Goal: Task Accomplishment & Management: Complete application form

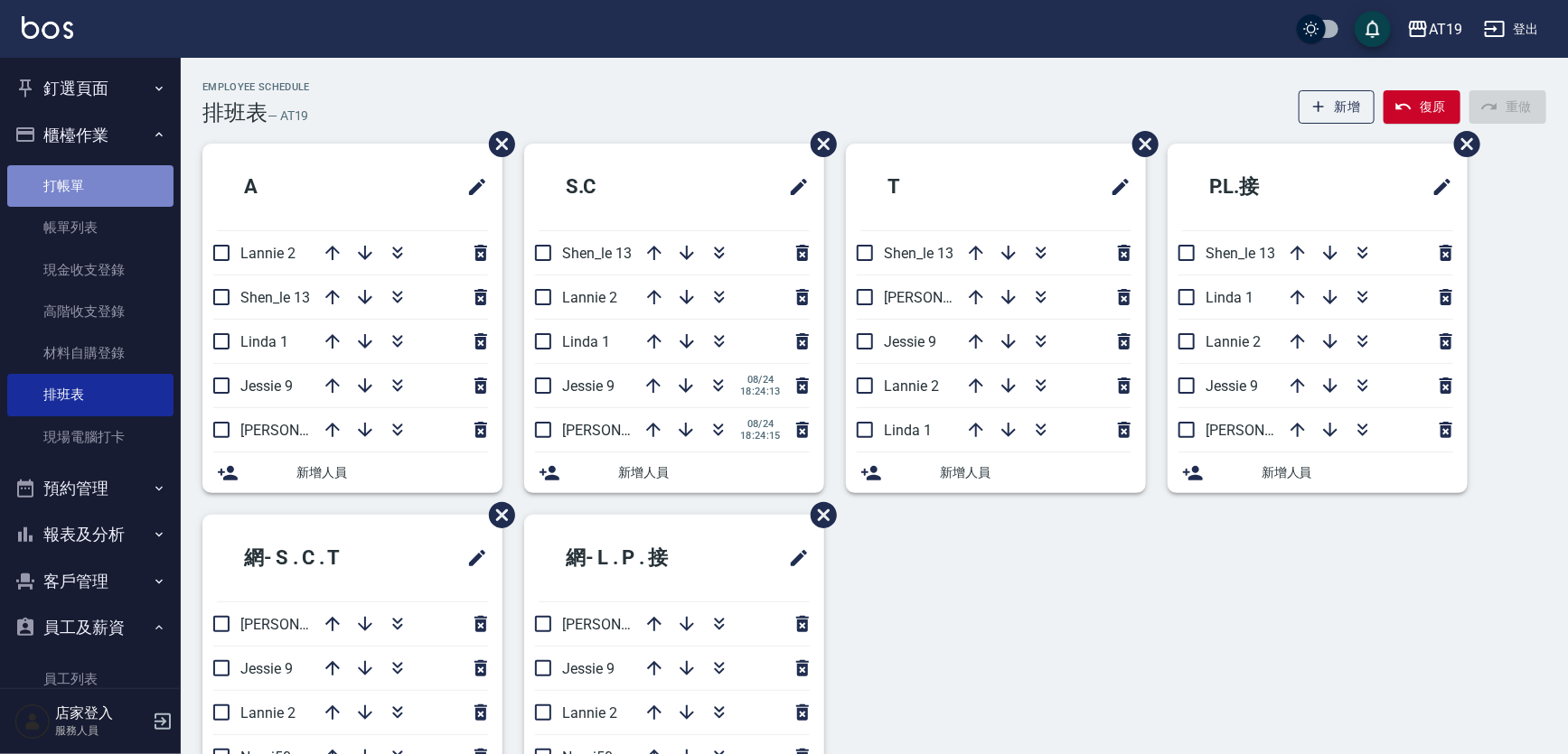
click at [93, 195] on link "打帳單" at bounding box center [90, 186] width 166 height 42
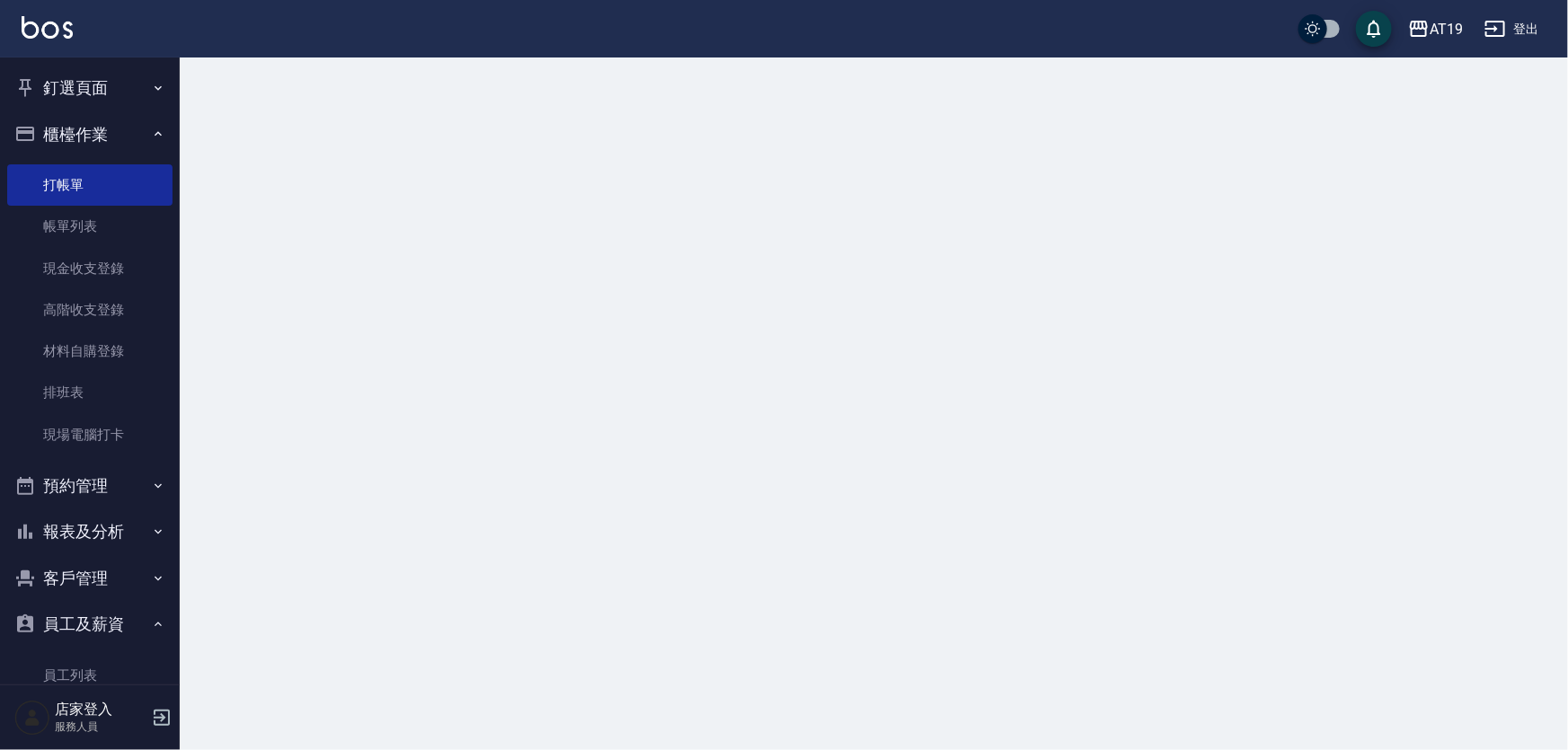
click at [93, 129] on button "櫃檯作業" at bounding box center [90, 134] width 165 height 46
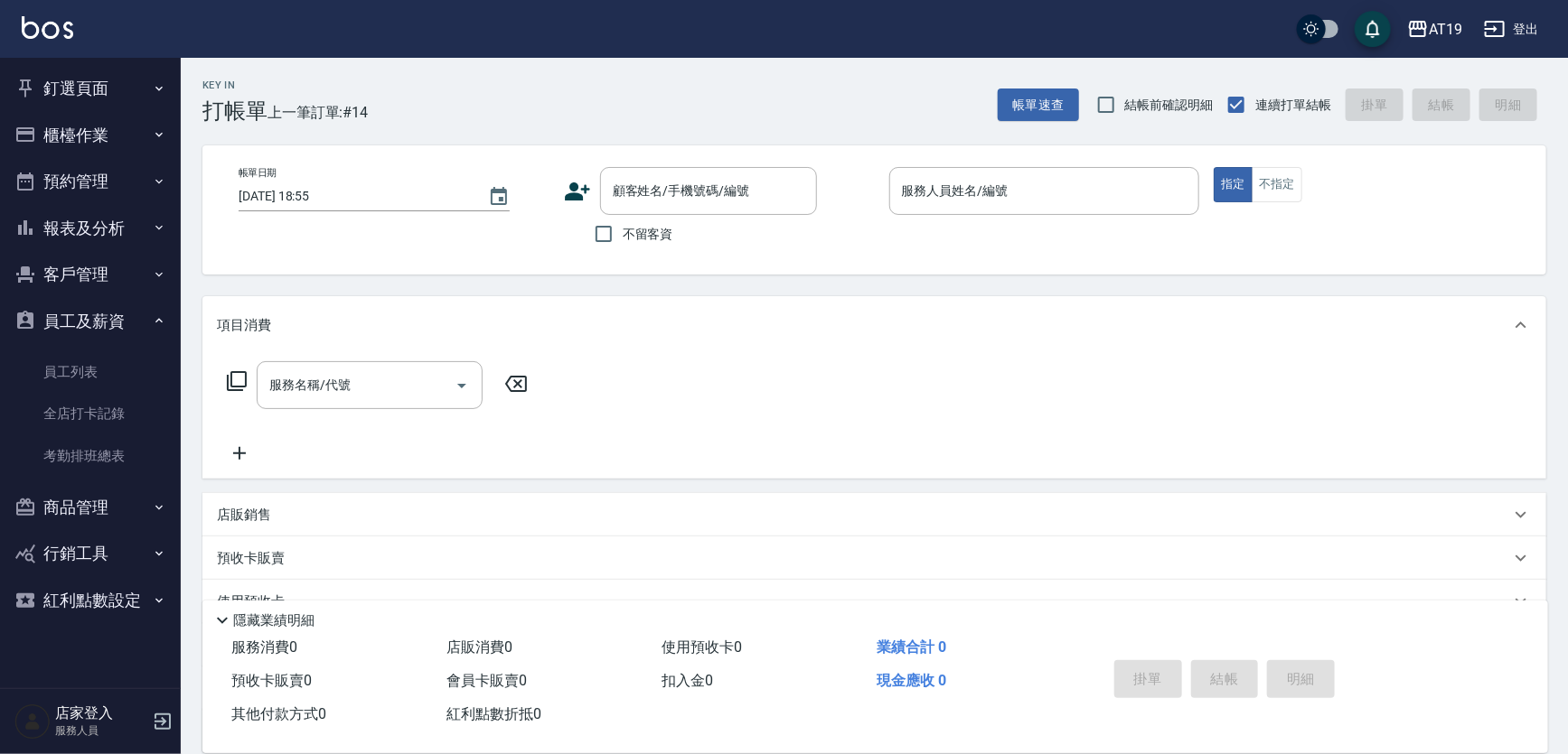
drag, startPoint x: 769, startPoint y: 207, endPoint x: 706, endPoint y: 130, distance: 99.5
click at [767, 196] on div "顧客姓名/手機號碼/編號" at bounding box center [708, 191] width 217 height 47
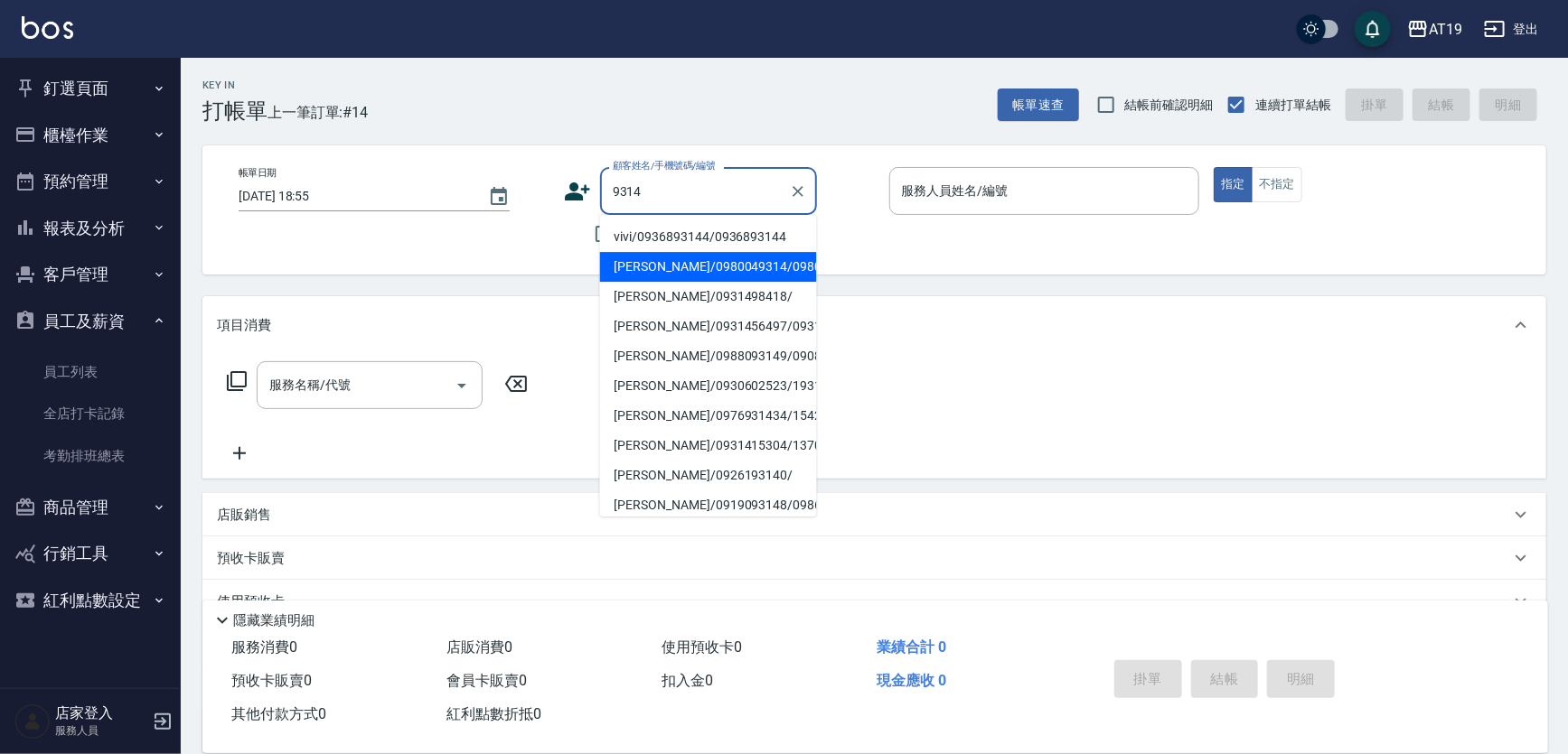
type input "[PERSON_NAME]/0980049314/0980049314"
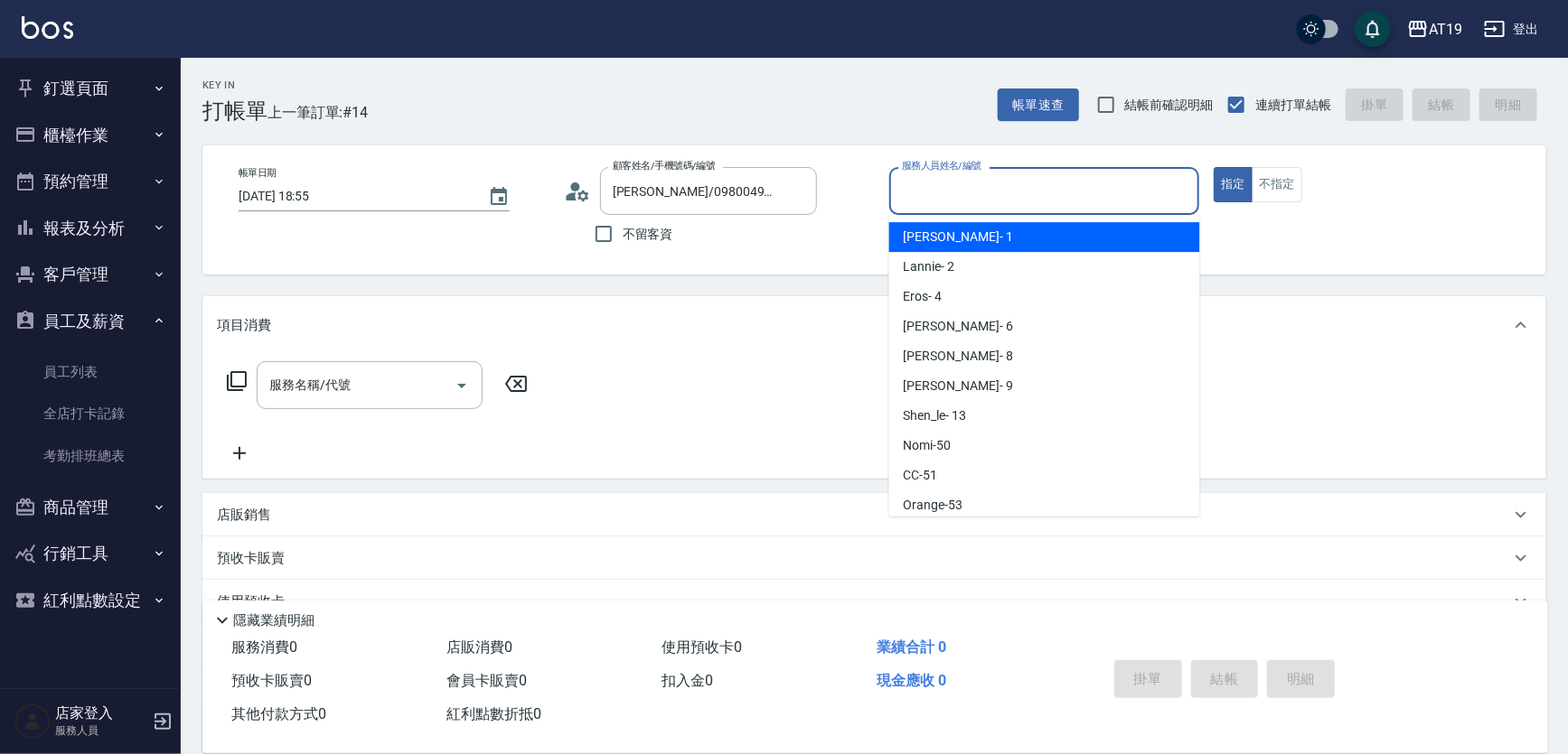
scroll to position [34, 0]
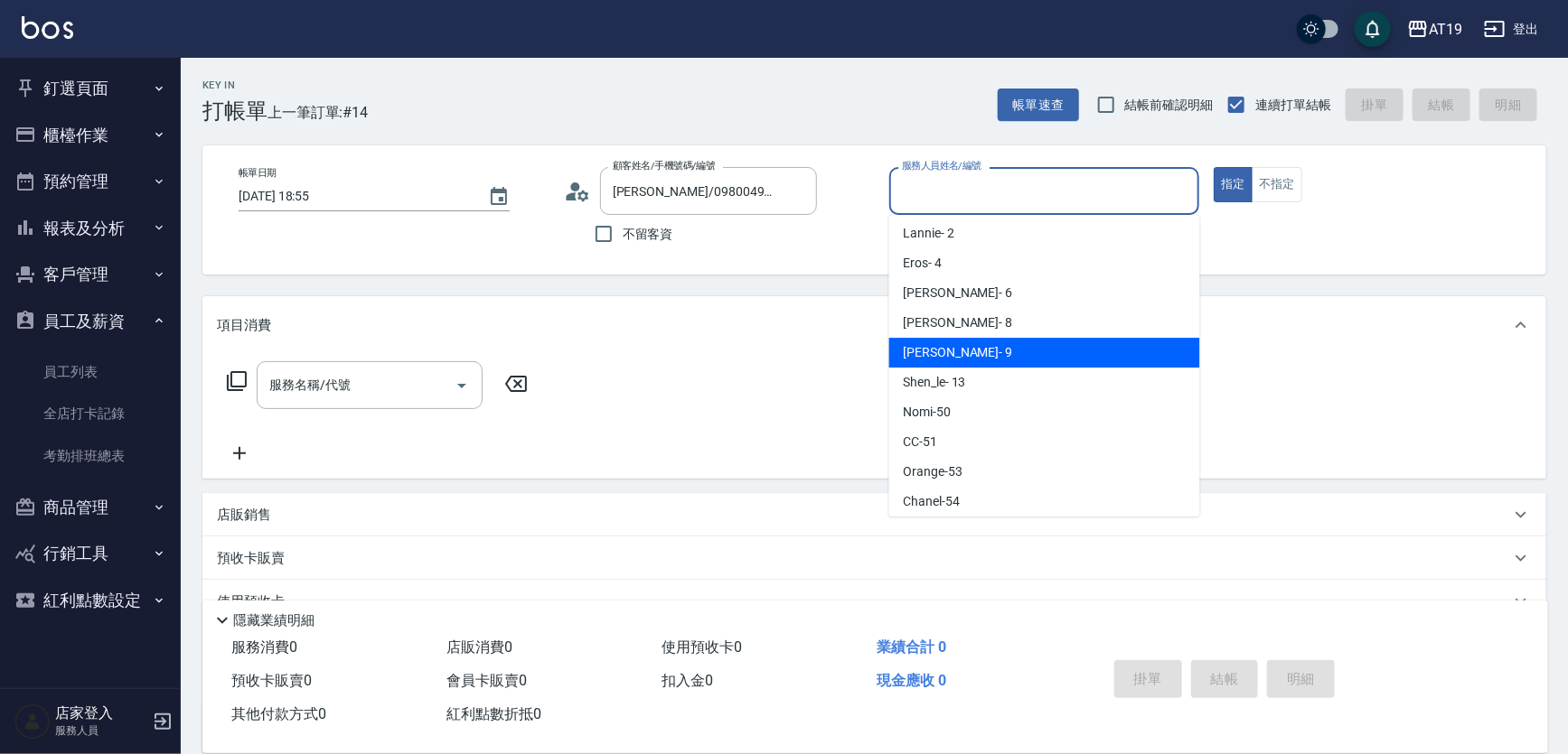
type input "[PERSON_NAME]- 9"
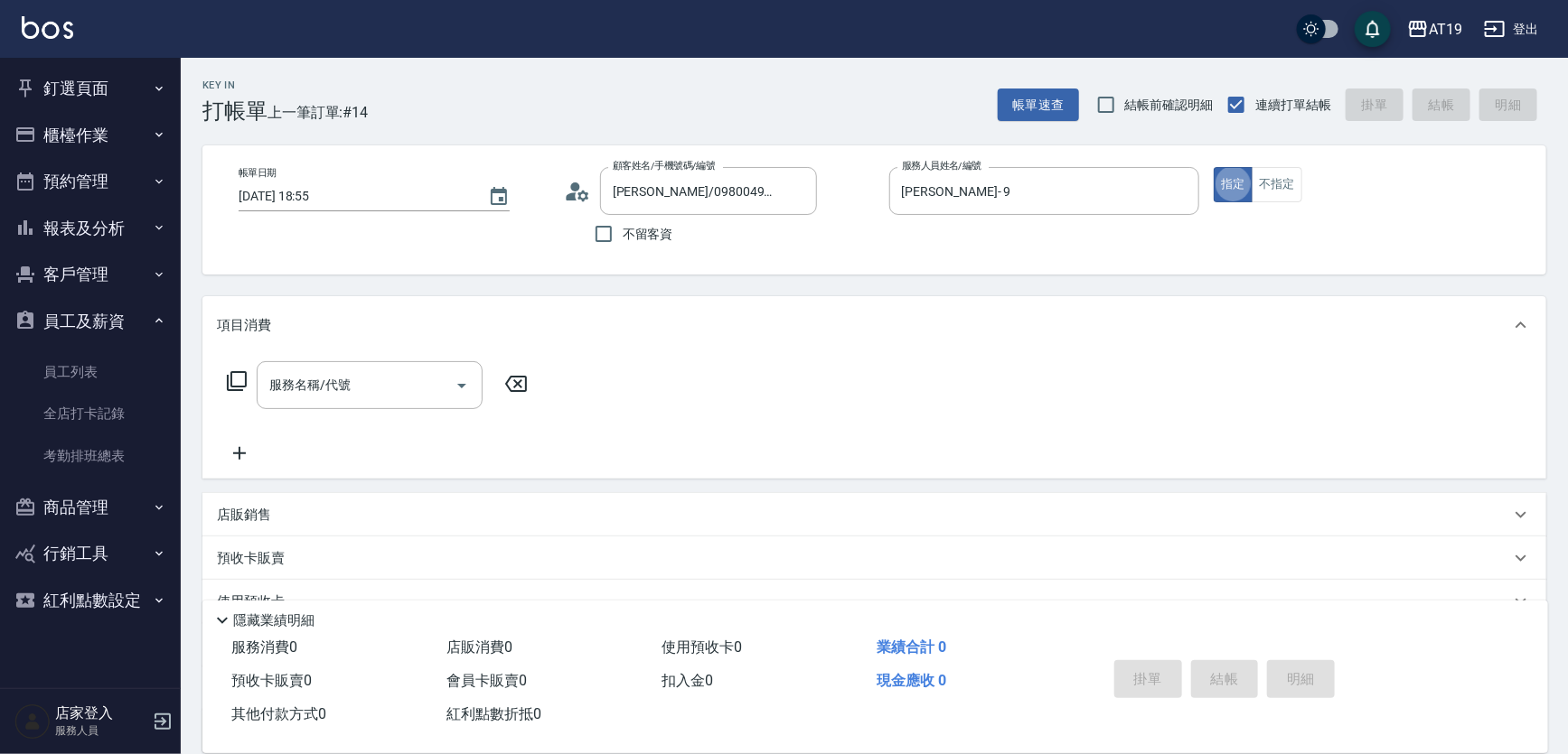
type button "true"
type input "201"
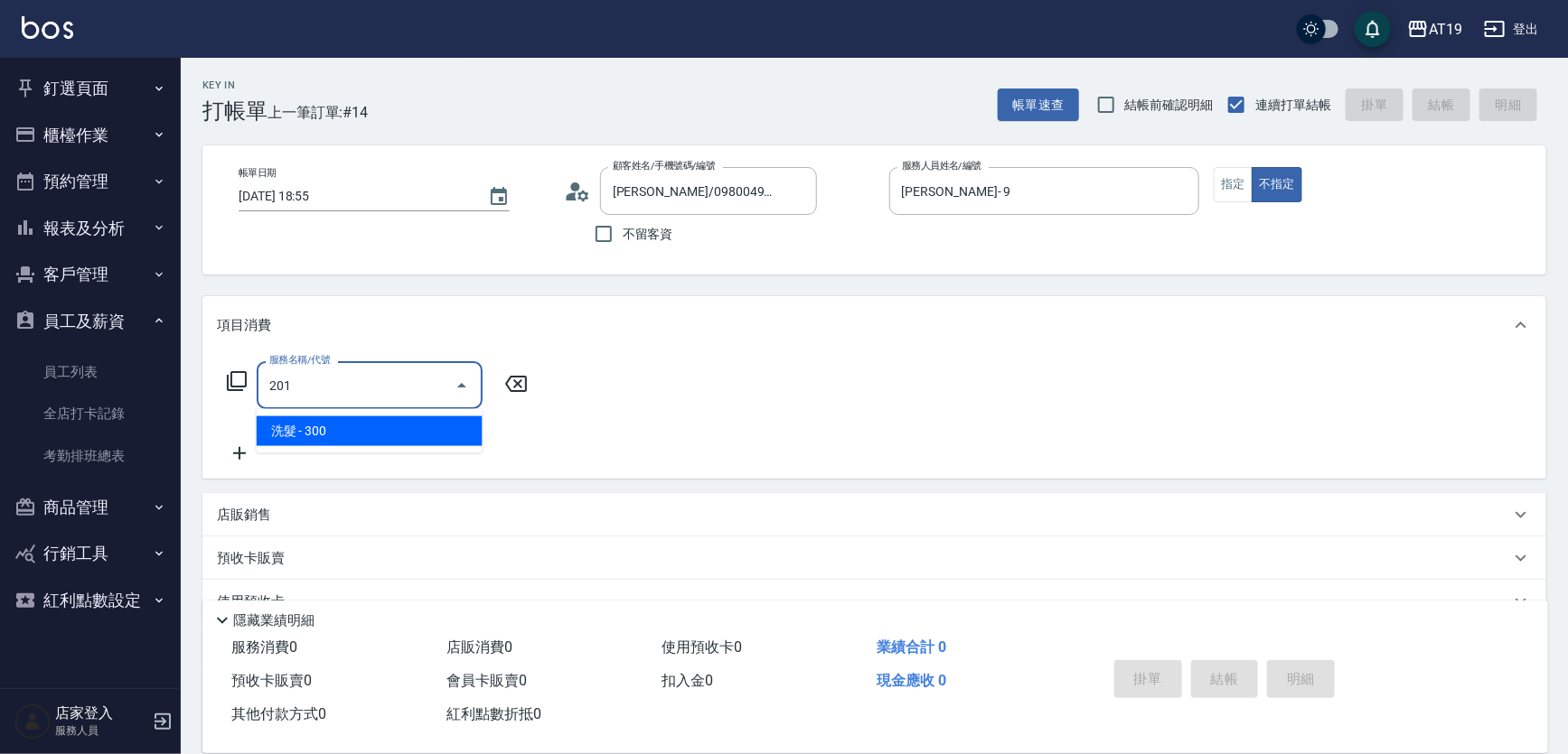
type input "30"
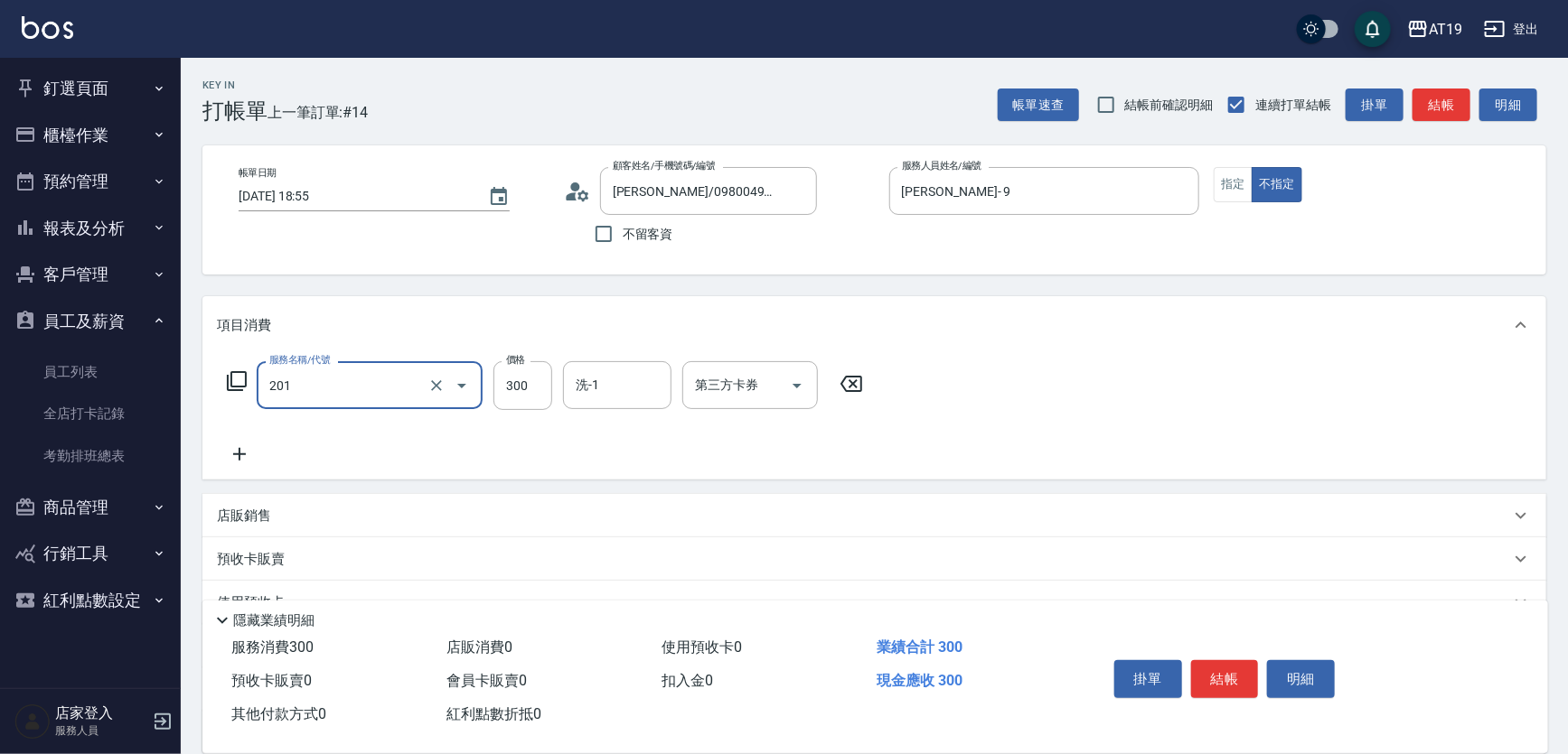
type input "洗髮(201)"
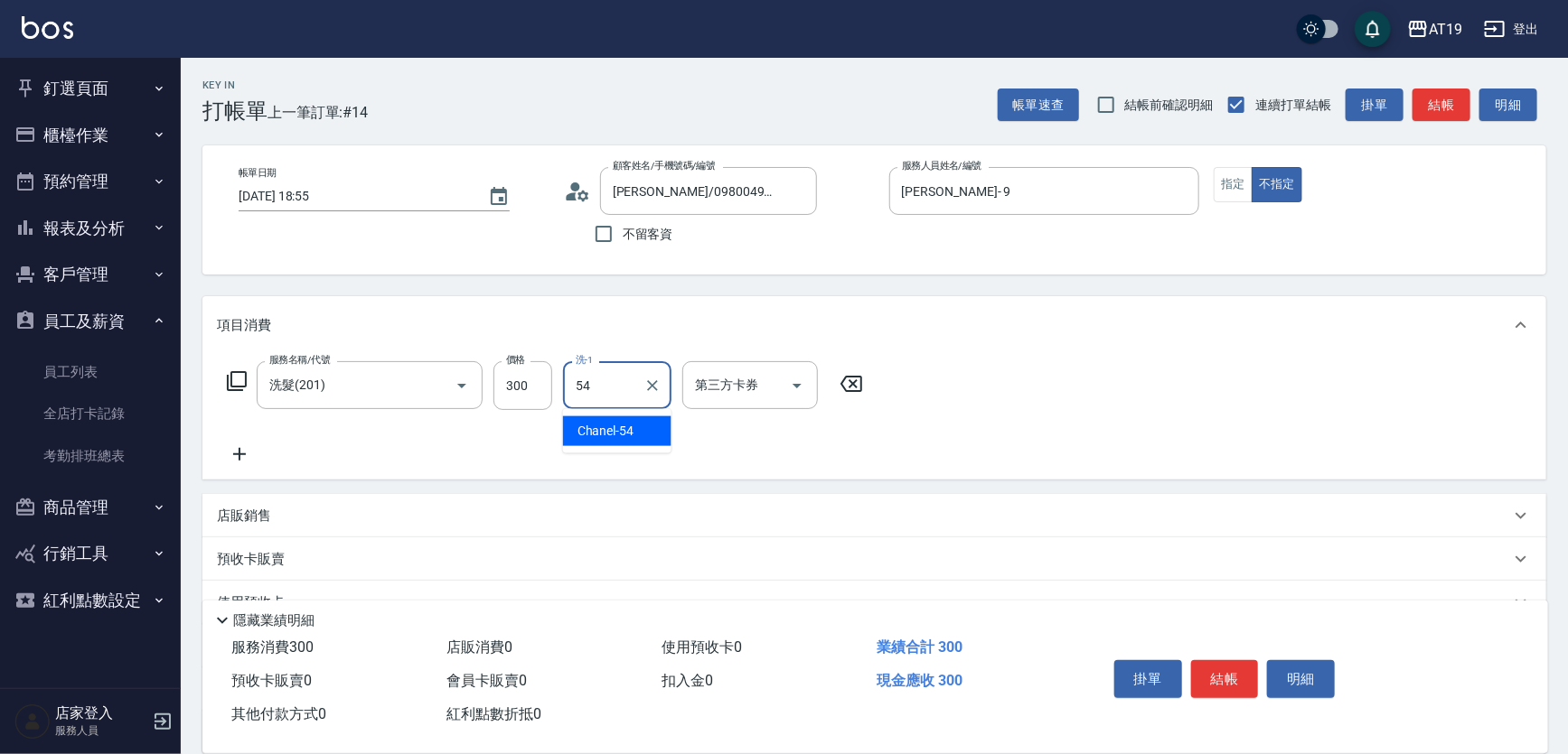
type input "Chanel-54"
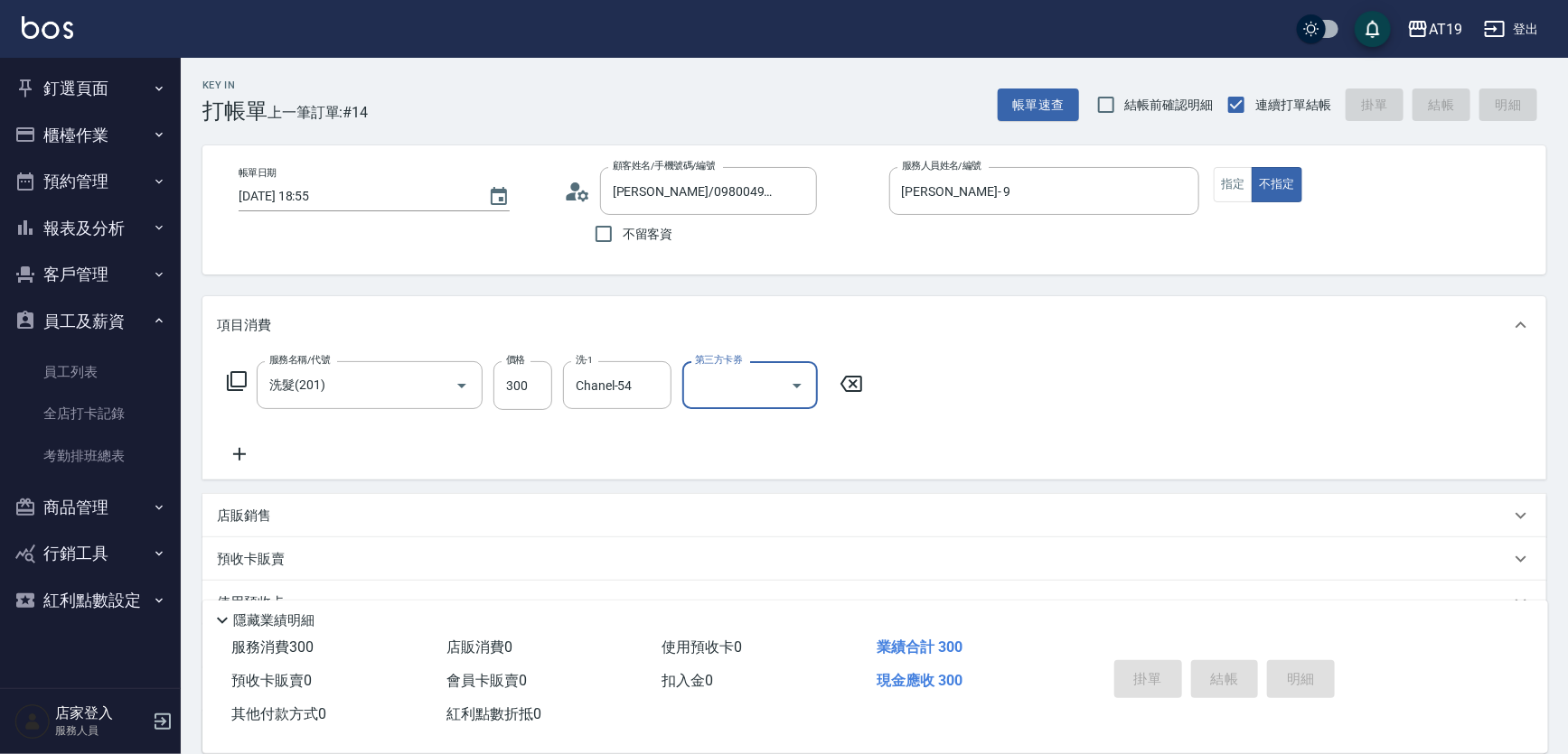
type input "[DATE] 18:56"
type input "0"
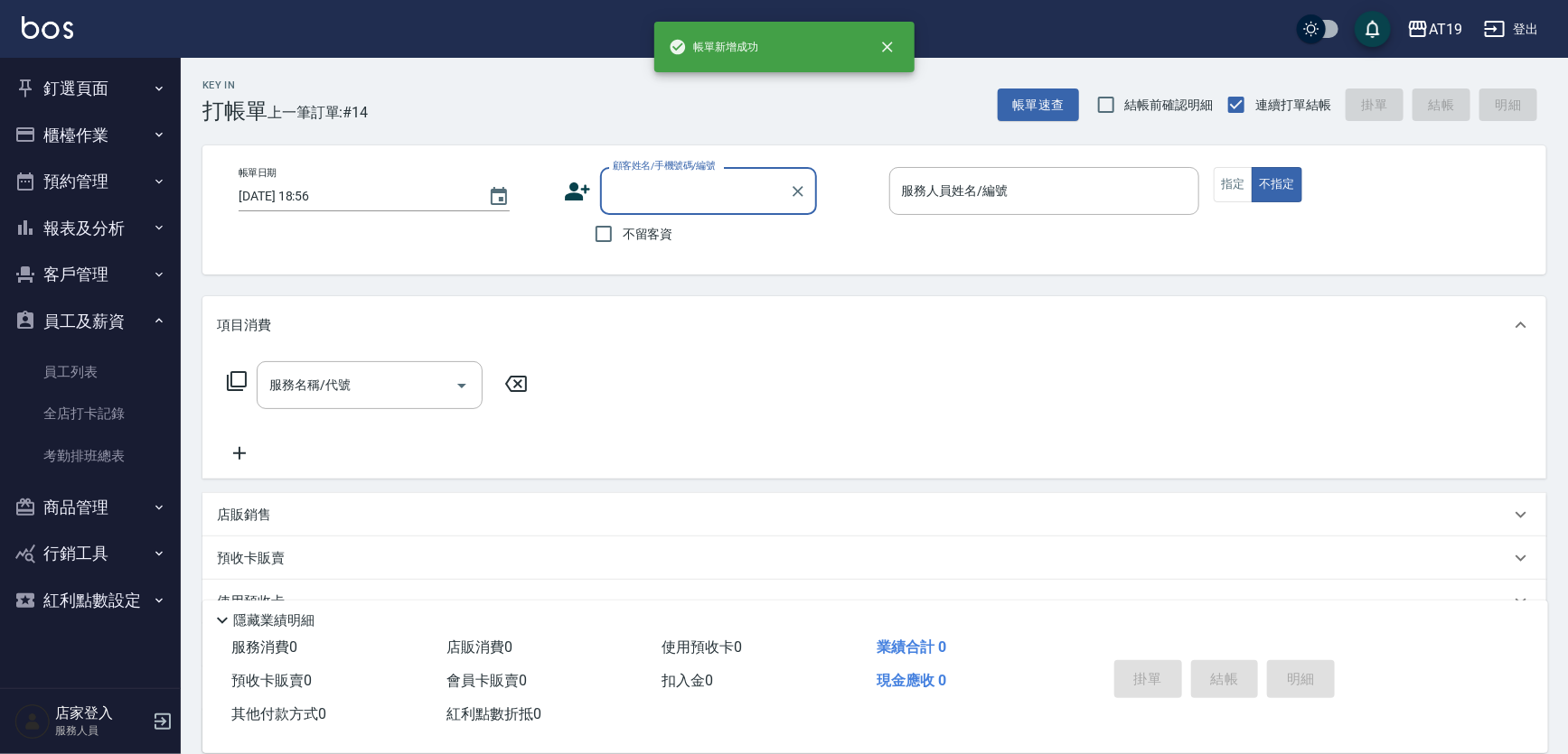
scroll to position [0, 0]
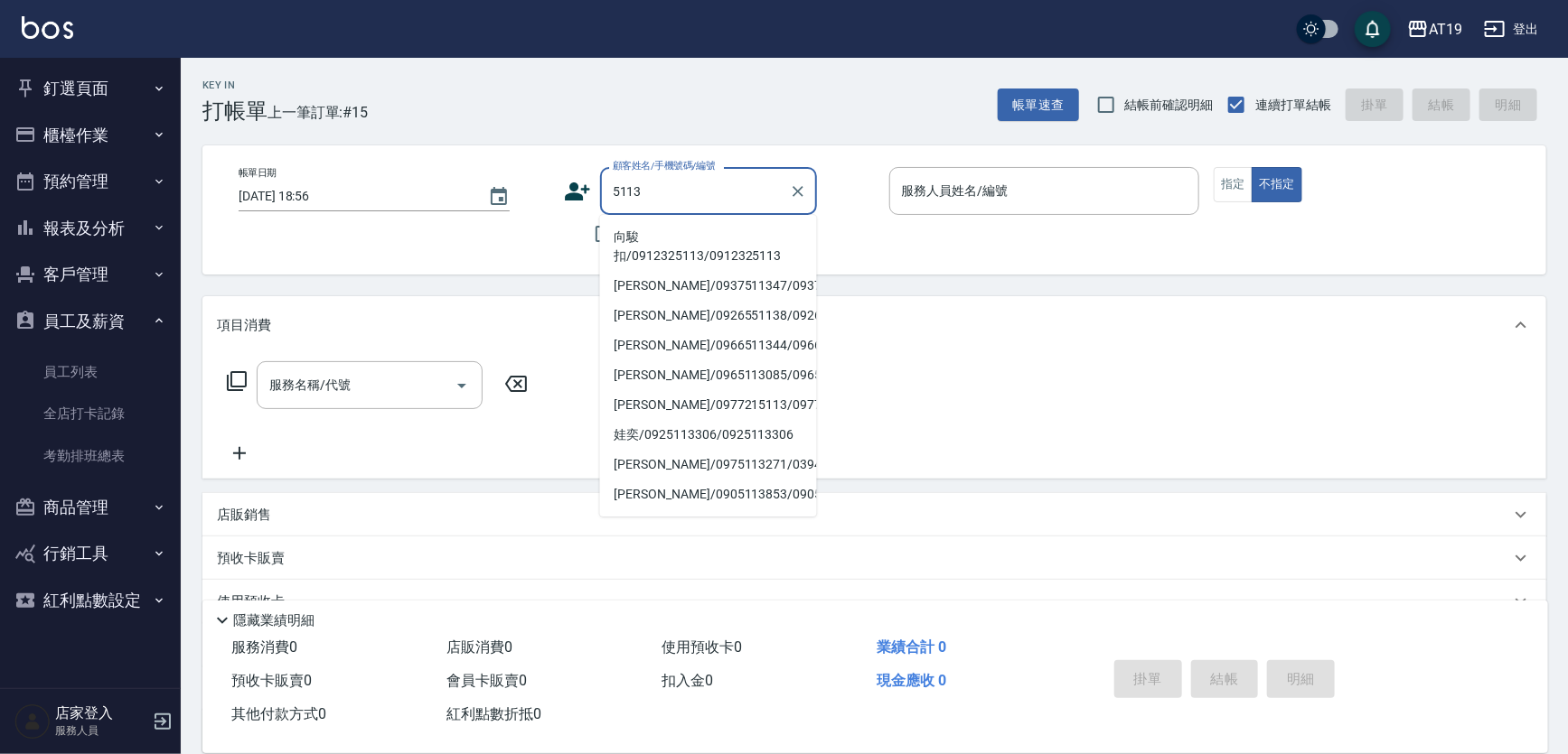
type input "向駿扣/0912325113/0912325113"
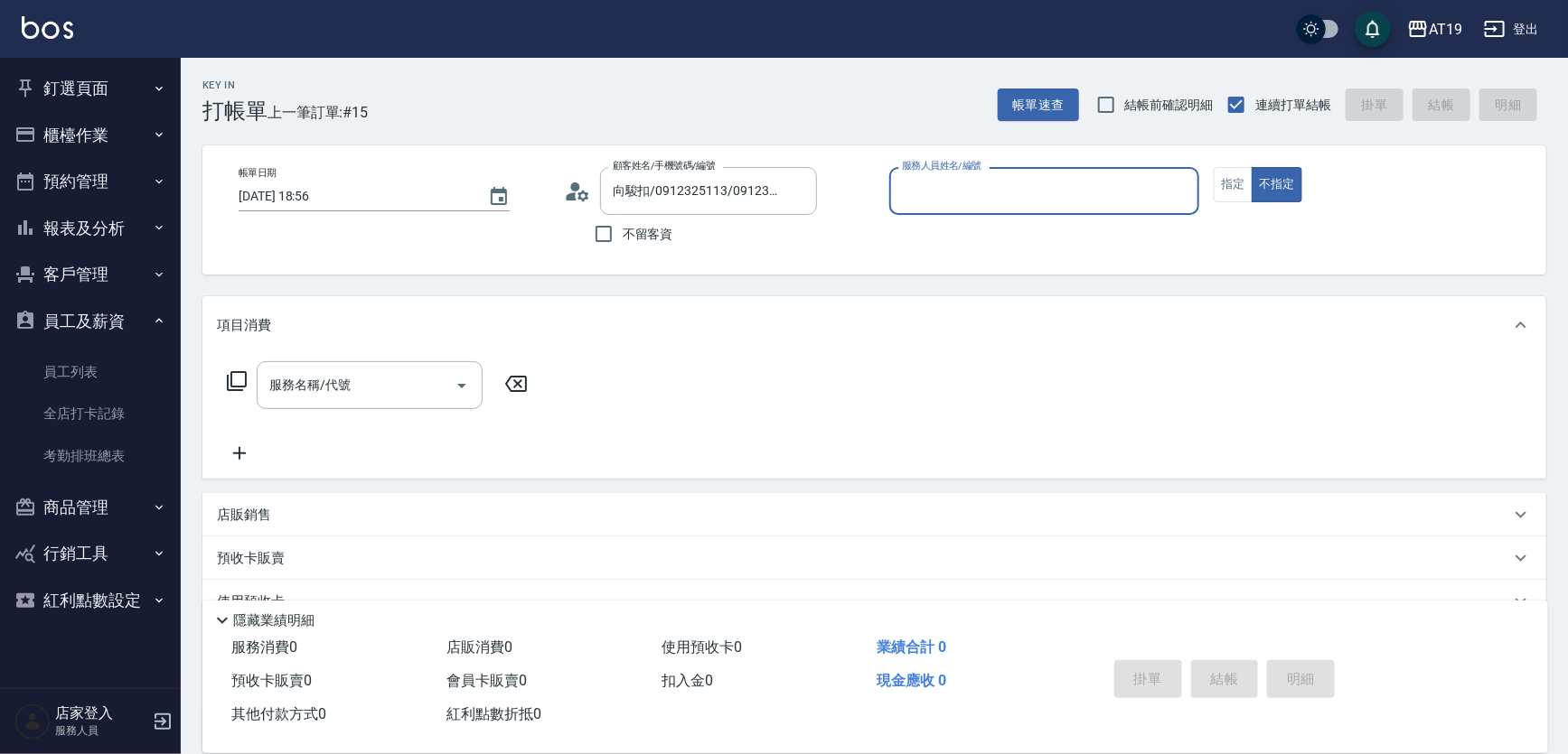
type input "[PERSON_NAME]- 6"
click at [573, 192] on icon at bounding box center [570, 196] width 11 height 8
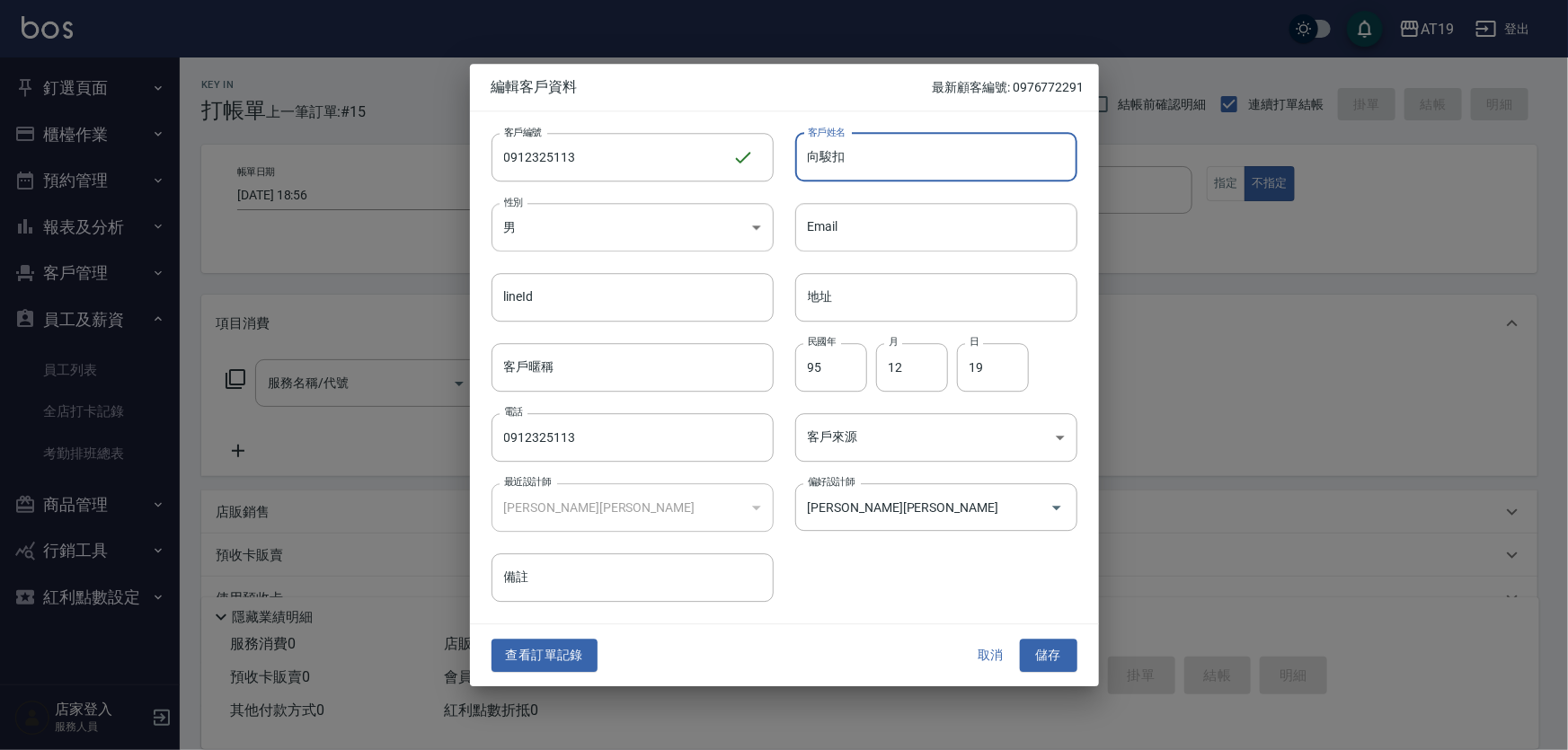
drag, startPoint x: 844, startPoint y: 156, endPoint x: 813, endPoint y: 166, distance: 32.6
click at [813, 166] on input "向駿扣" at bounding box center [936, 156] width 282 height 48
drag, startPoint x: 1257, startPoint y: 45, endPoint x: 1234, endPoint y: 49, distance: 23.3
click at [1256, 45] on div at bounding box center [784, 375] width 1568 height 750
drag, startPoint x: 817, startPoint y: 156, endPoint x: 828, endPoint y: 124, distance: 33.8
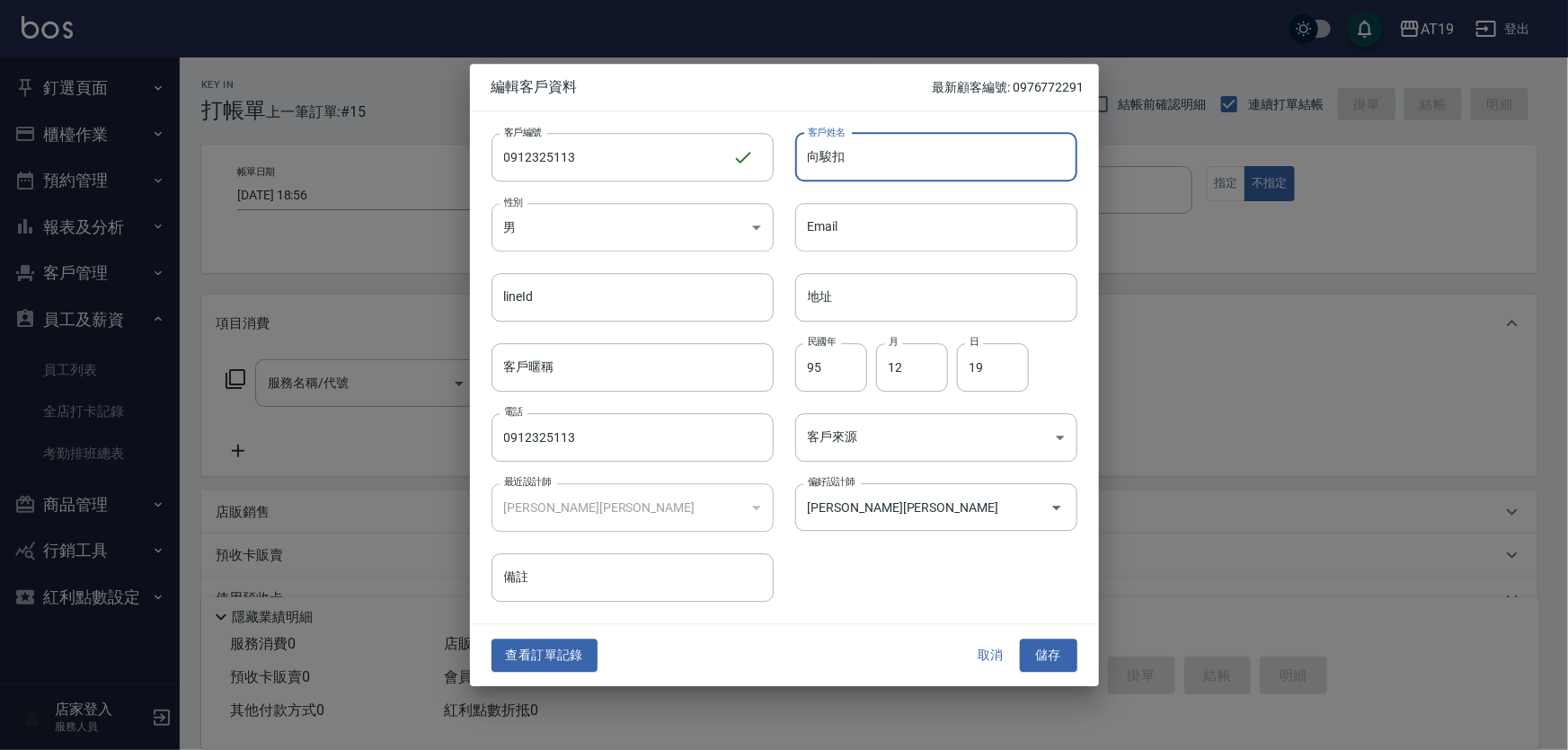
click at [795, 157] on input "向駿扣" at bounding box center [936, 156] width 282 height 48
type input "[PERSON_NAME]"
click at [1026, 648] on button "儲存" at bounding box center [1048, 656] width 57 height 33
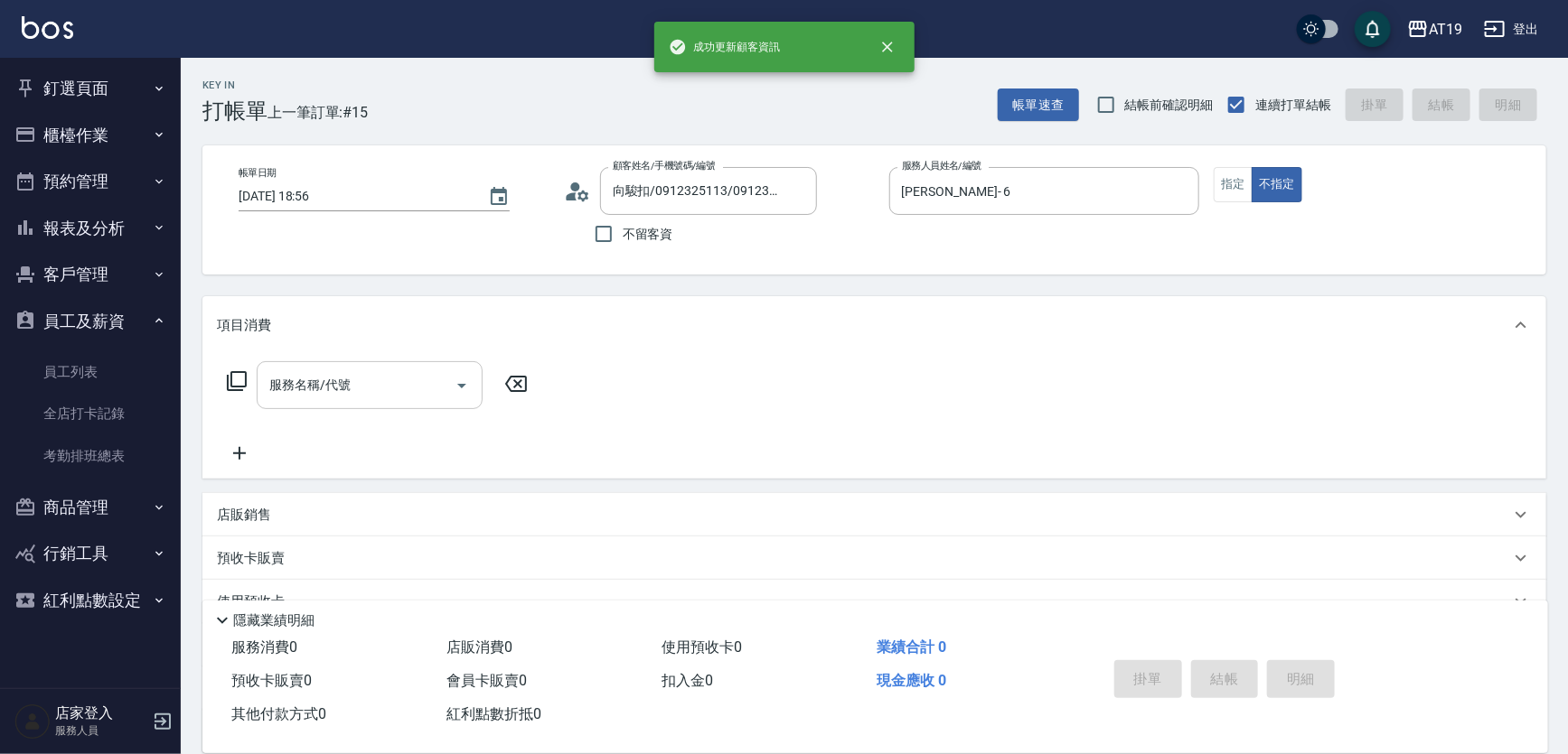
click at [283, 388] on input "服務名稱/代號" at bounding box center [355, 385] width 182 height 32
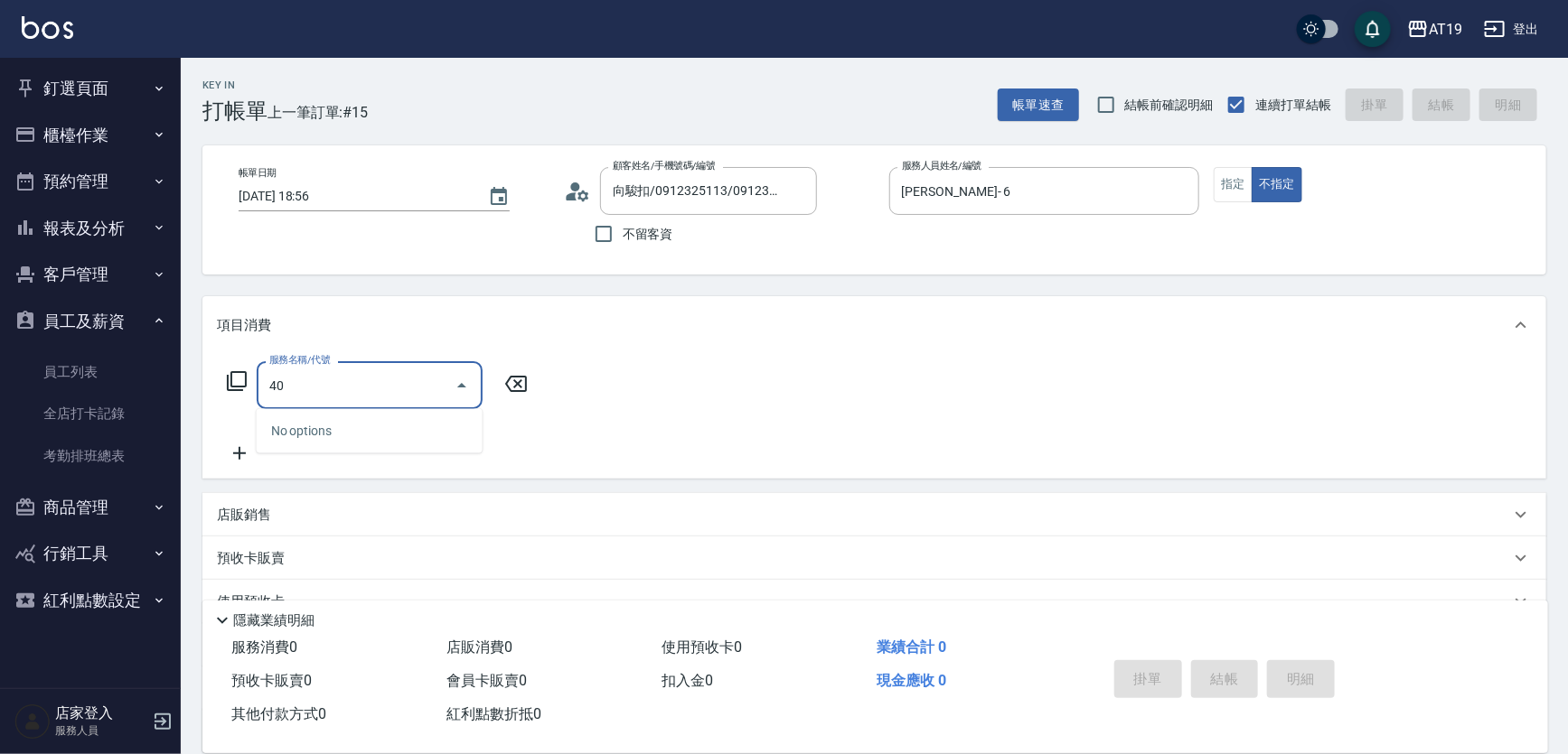
type input "401"
type input "30"
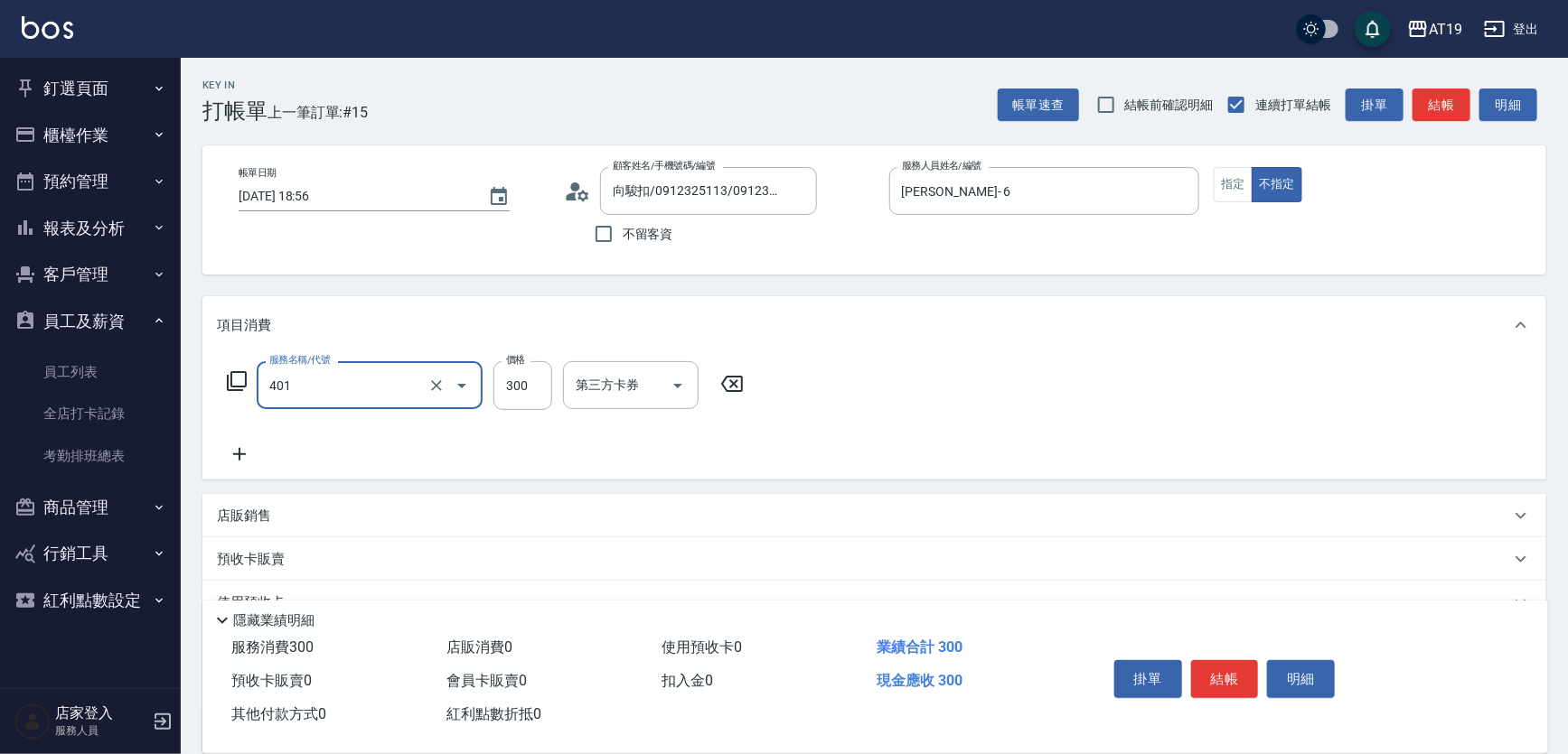
type input "剪髮(401)"
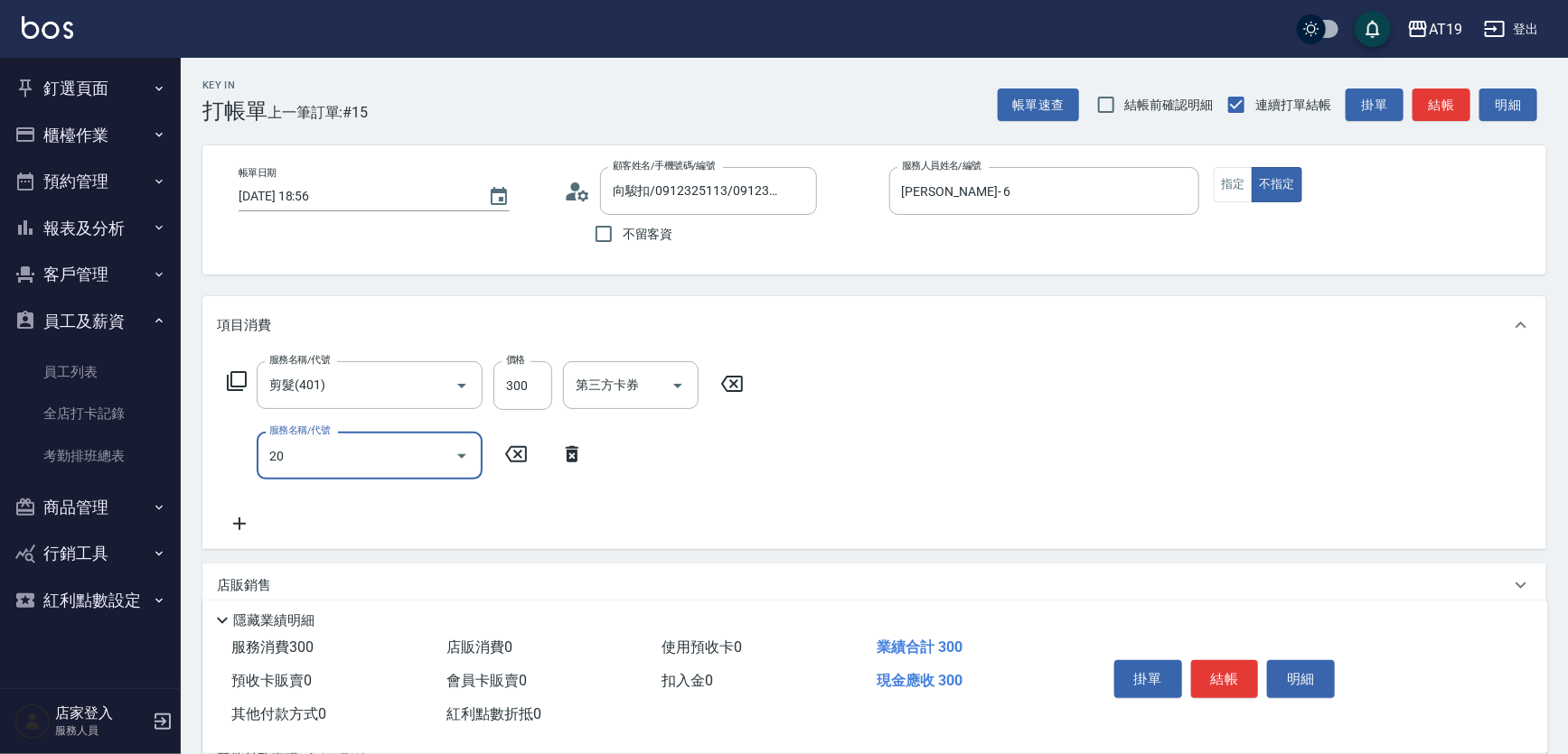
type input "201"
type input "60"
type input "洗髮(201)"
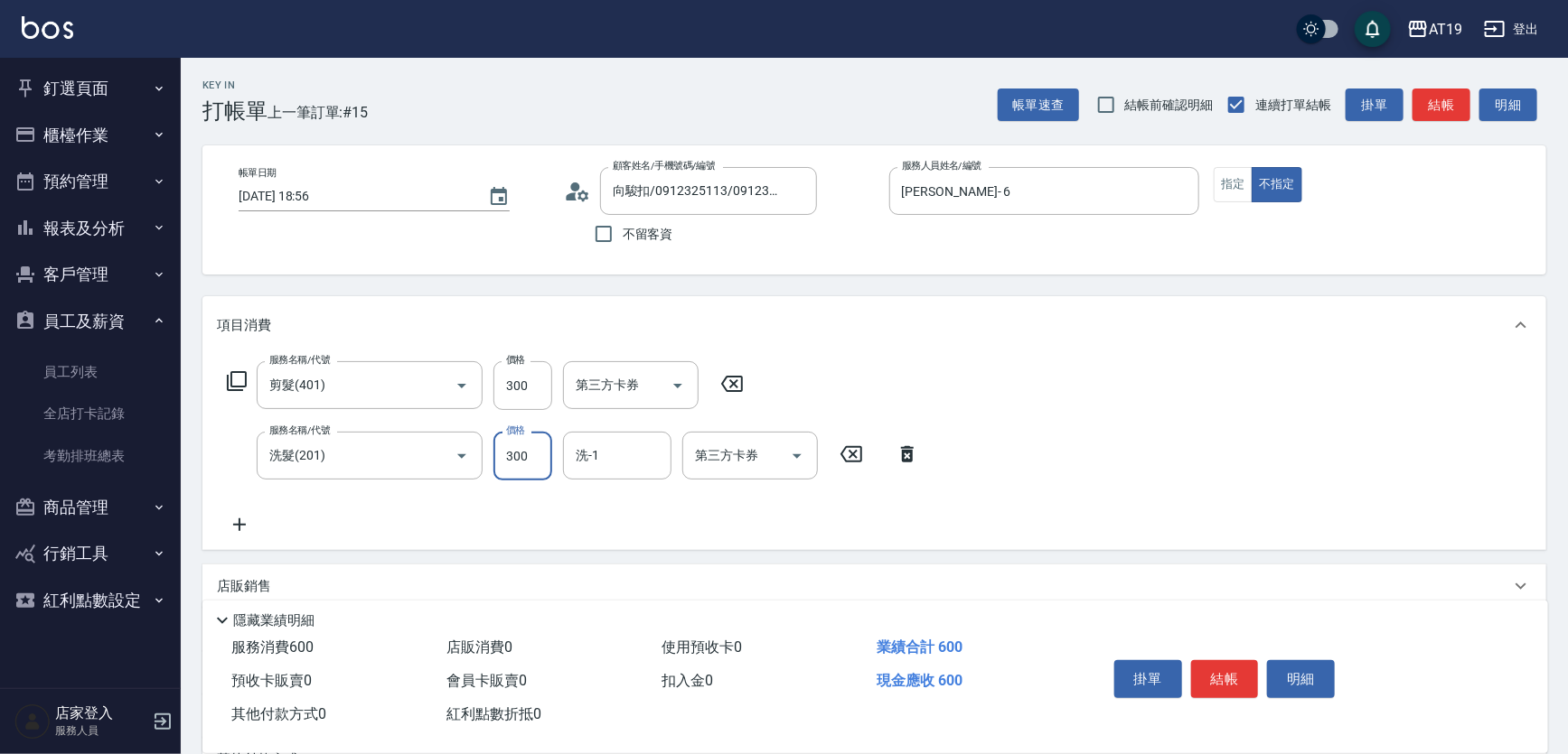
type input "5"
type input "30"
type input "20"
type input "50"
type input "200"
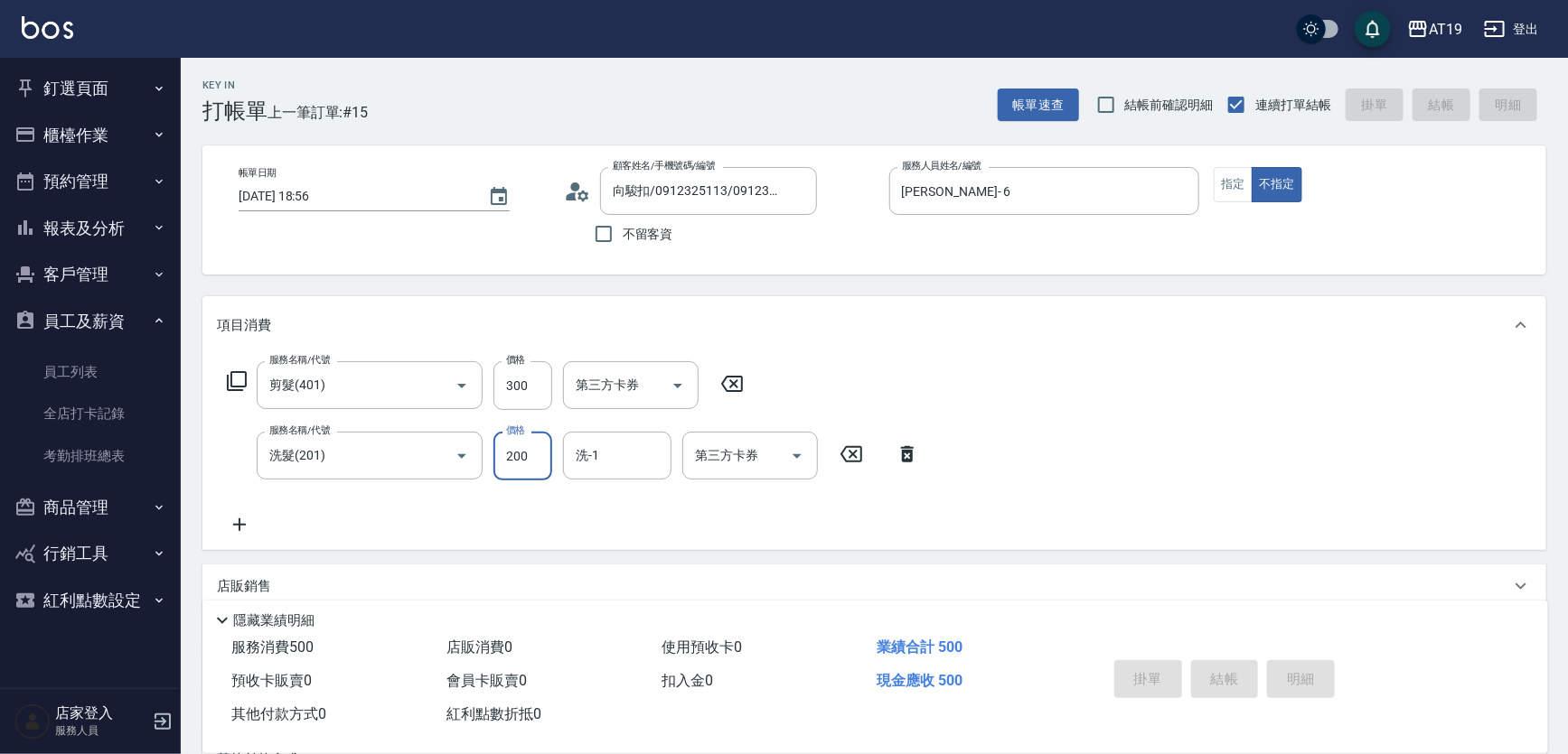
type input "[DATE] 18:57"
type input "0"
